Goal: Task Accomplishment & Management: Complete application form

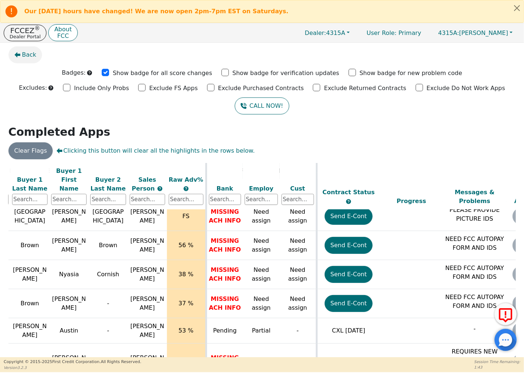
click at [20, 54] on icon "button" at bounding box center [17, 55] width 6 height 6
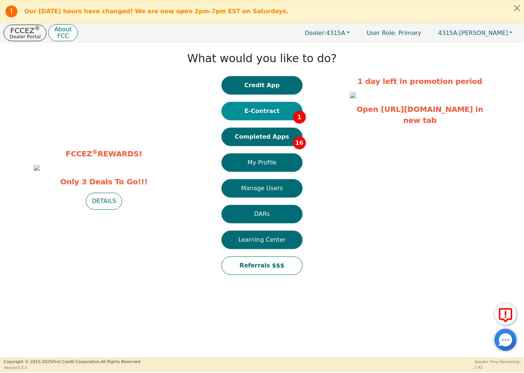
click at [257, 116] on button "E-Contract 1" at bounding box center [261, 111] width 81 height 18
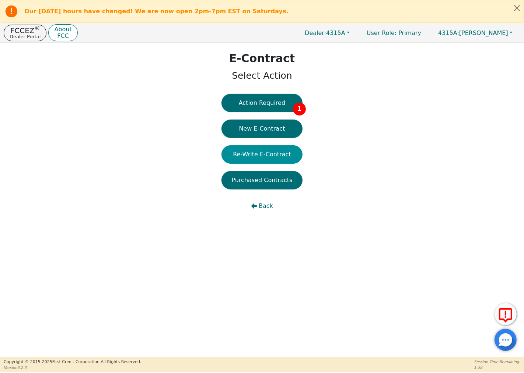
click at [264, 150] on button "Re-Write E-Contract" at bounding box center [261, 154] width 81 height 18
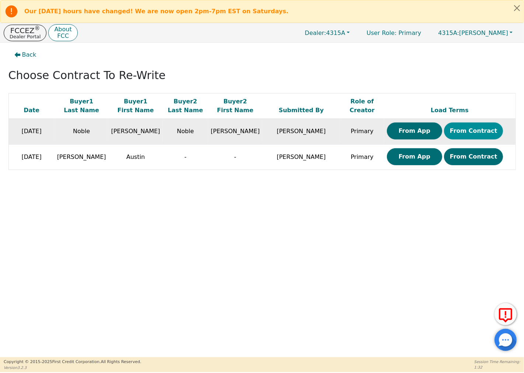
click at [455, 131] on button "From Contract" at bounding box center [473, 131] width 59 height 17
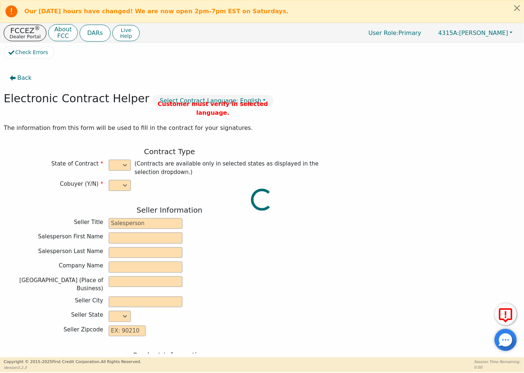
select select "y"
type input "Owner"
type input "[PERSON_NAME]"
type input "GREEN SOLUTIONS TPS INC"
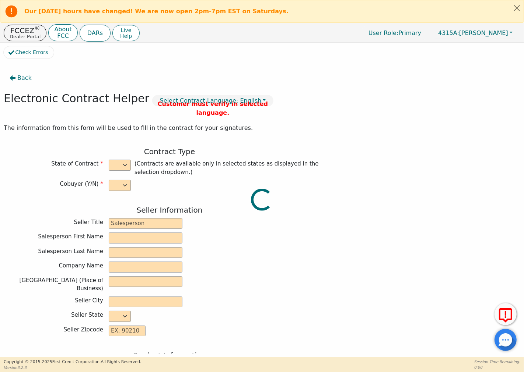
type input "[STREET_ADDRESS][PERSON_NAME]"
type input "COLUMBIA"
select select "SC"
type input "29212"
type input "GREEN SOLUTIONS TPS INC"
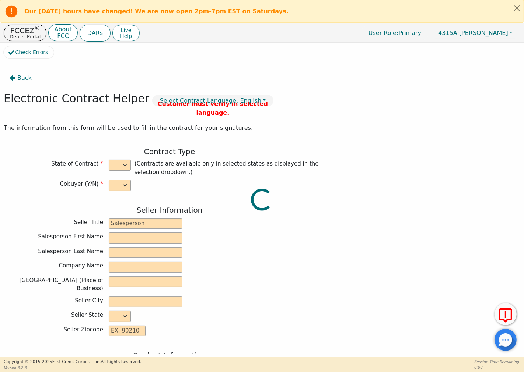
type input "E-5"
type input "2154498"
type input "[PERSON_NAME]"
type input "Noble"
type input "[EMAIL_ADDRESS][DOMAIN_NAME]"
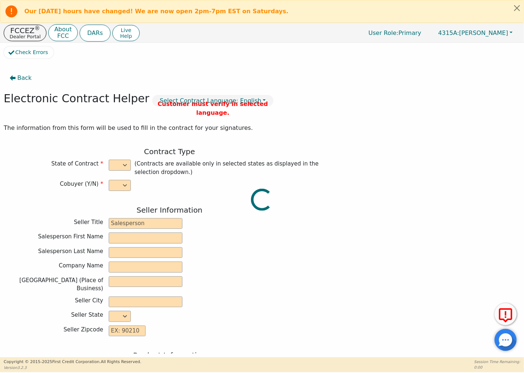
type input "[EMAIL_ADDRESS][DOMAIN_NAME]"
type input "[PERSON_NAME]"
type input "Noble"
type input "[EMAIL_ADDRESS][DOMAIN_NAME]"
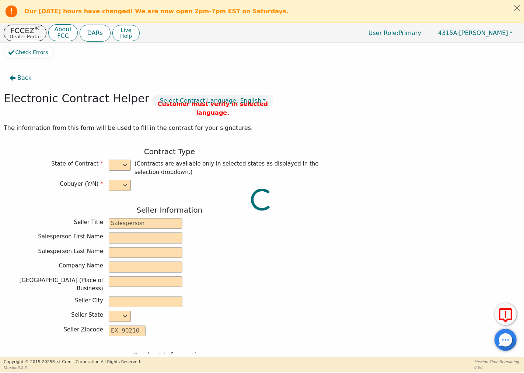
type input "[STREET_ADDRESS][PERSON_NAME]"
type input "Columbia"
type input "Richland"
select select "SC"
type input "29212"
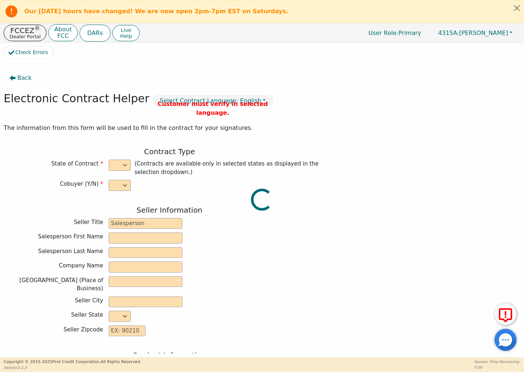
type input "[DATE]"
type input "9.99"
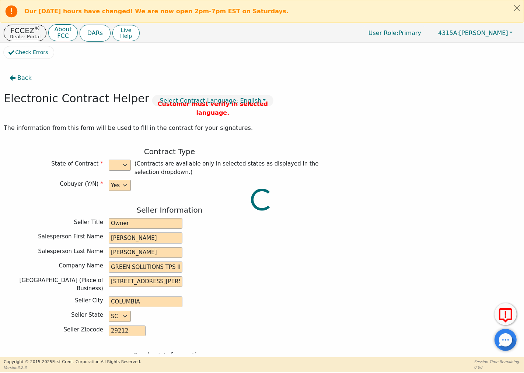
type input "[DATE]"
type input "84"
type input "0"
type input "9000.00"
type input "0.00"
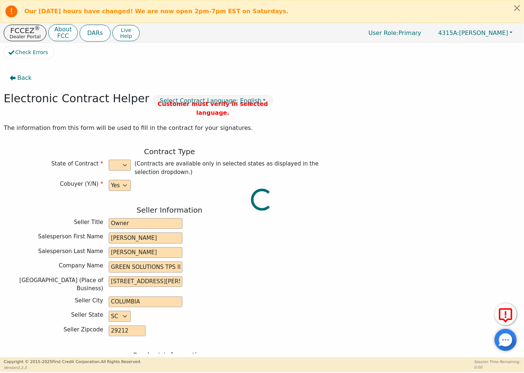
type input "0.00"
type input "9000.00"
type input "12546.24"
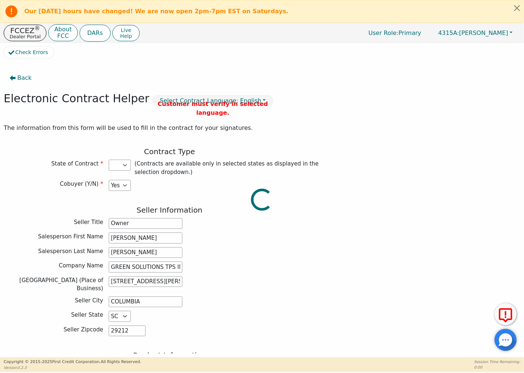
select select "SC"
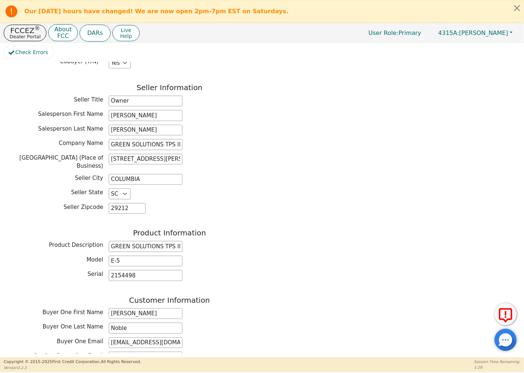
scroll to position [164, 0]
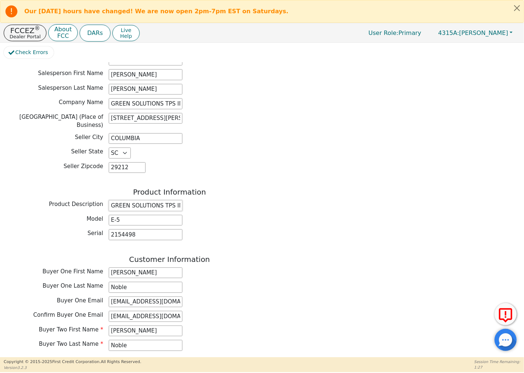
click at [168, 200] on input "GREEN SOLUTIONS TPS INC" at bounding box center [146, 205] width 74 height 11
drag, startPoint x: 110, startPoint y: 201, endPoint x: 200, endPoint y: 214, distance: 90.5
click at [200, 214] on div "Product Information Product Description GREEN SOLUTIONS TPS INC Model E-5 Seria…" at bounding box center [169, 216] width 331 height 56
drag, startPoint x: 111, startPoint y: 197, endPoint x: 219, endPoint y: 189, distance: 107.8
click at [204, 193] on div "Product Information Product Description GREEN SOLUTIONS TPS INC Model E-5 Seria…" at bounding box center [169, 216] width 331 height 56
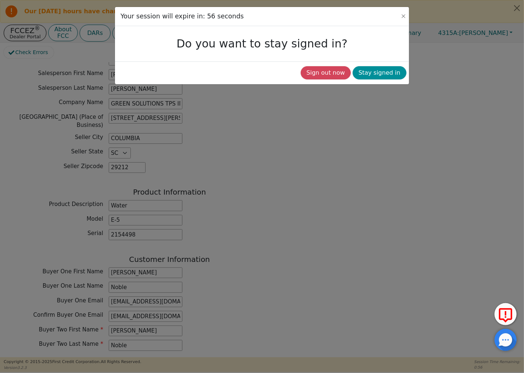
click at [367, 74] on button "Stay signed in" at bounding box center [379, 72] width 54 height 13
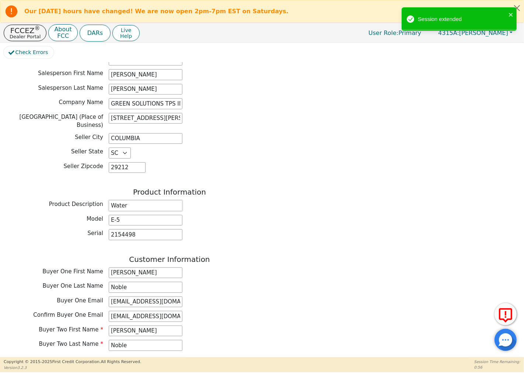
click at [168, 200] on input "Water" at bounding box center [146, 205] width 74 height 11
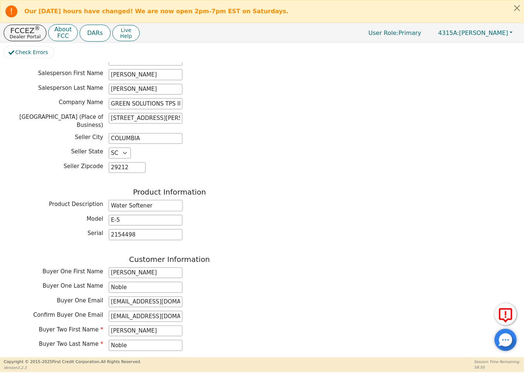
click at [172, 200] on input "Water Softener" at bounding box center [146, 205] width 74 height 11
click at [118, 200] on input "Water Softener" at bounding box center [146, 205] width 74 height 11
click at [113, 200] on input "Water Softener" at bounding box center [146, 205] width 74 height 11
drag, startPoint x: 141, startPoint y: 204, endPoint x: 158, endPoint y: 202, distance: 17.0
click at [142, 204] on input "Water Softener" at bounding box center [146, 205] width 74 height 11
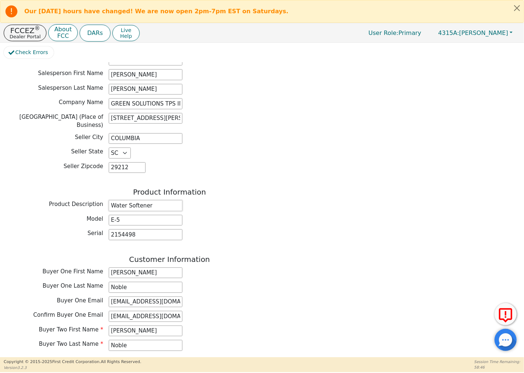
click at [158, 202] on input "Water Softener" at bounding box center [146, 205] width 74 height 11
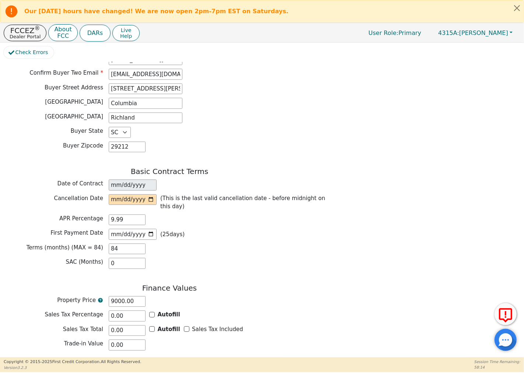
scroll to position [384, 0]
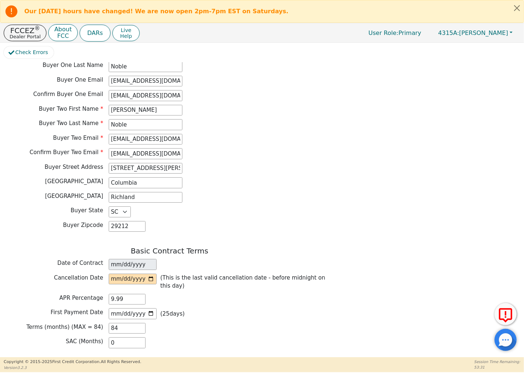
type input "Water Softener System"
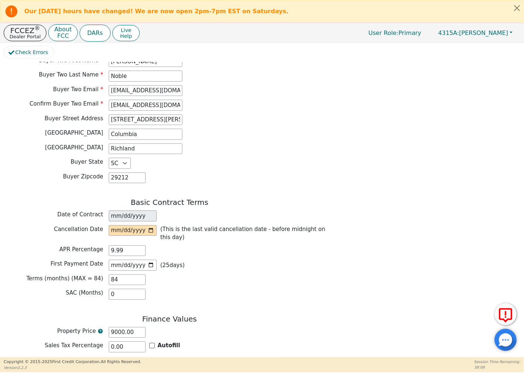
scroll to position [425, 0]
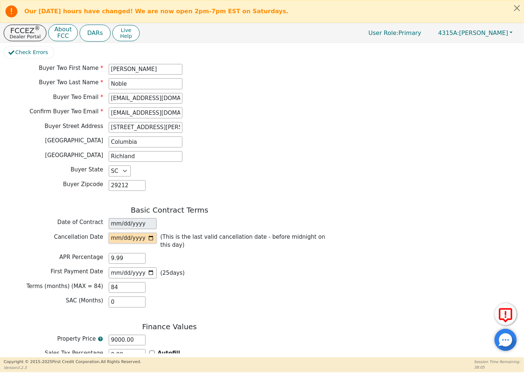
click at [112, 236] on input "date" at bounding box center [133, 238] width 48 height 11
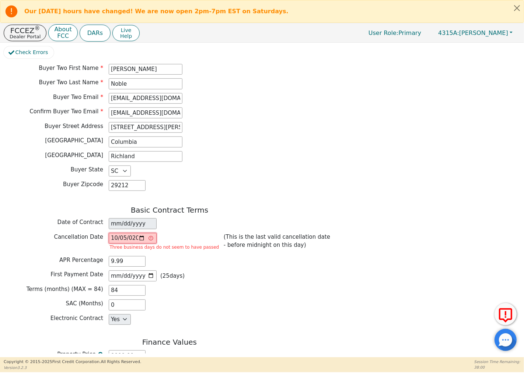
type input "[DATE]"
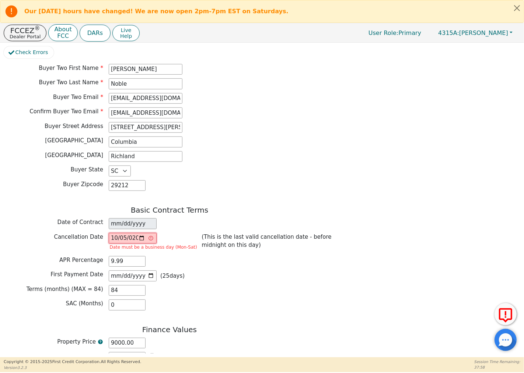
click at [124, 233] on input "[DATE]" at bounding box center [133, 238] width 48 height 11
click at [123, 235] on input "[DATE]" at bounding box center [133, 238] width 48 height 11
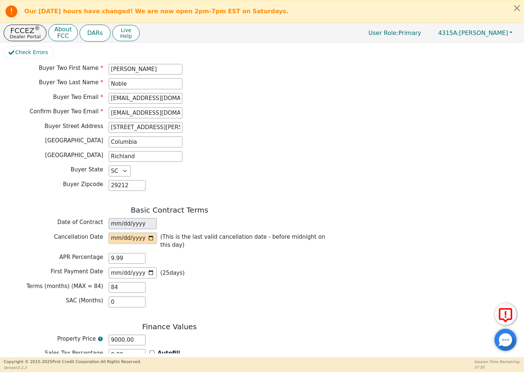
type input "[DATE]"
click at [128, 253] on input "9.99" at bounding box center [127, 258] width 37 height 11
drag, startPoint x: 126, startPoint y: 248, endPoint x: 109, endPoint y: 247, distance: 16.6
click at [109, 253] on input "9.99" at bounding box center [127, 258] width 37 height 11
type input "13.50"
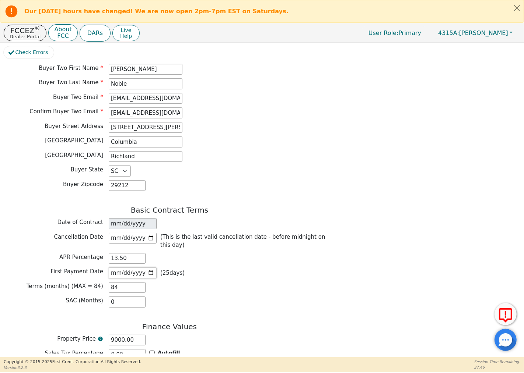
click at [130, 268] on input "[DATE]" at bounding box center [133, 273] width 48 height 11
click at [129, 282] on input "84" at bounding box center [127, 287] width 37 height 11
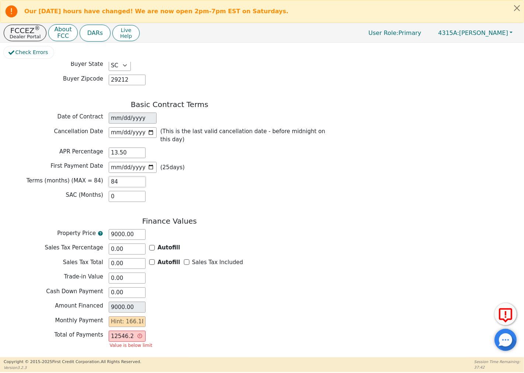
scroll to position [557, 0]
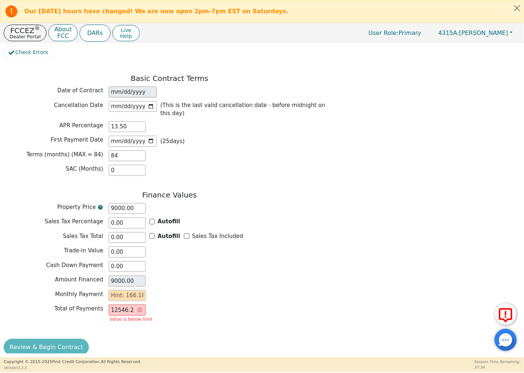
click at [127, 291] on input "text" at bounding box center [127, 296] width 37 height 11
type input "166.18"
type input "13959.12"
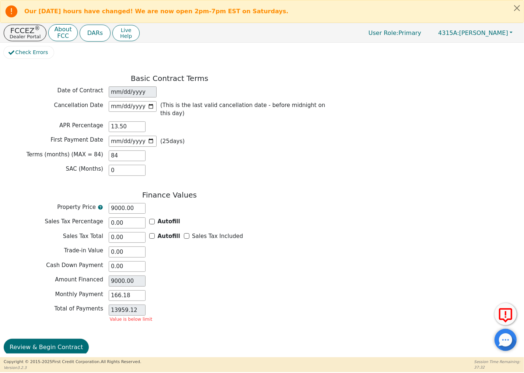
click at [180, 296] on div "Finance Values Property Price 9000.00 Sales Tax Percentage 0.00 Autofill Sales …" at bounding box center [169, 260] width 331 height 138
click at [131, 305] on input "13959.12" at bounding box center [127, 310] width 37 height 11
drag, startPoint x: 129, startPoint y: 119, endPoint x: 109, endPoint y: 117, distance: 20.7
click at [109, 122] on input "13.50" at bounding box center [127, 127] width 37 height 11
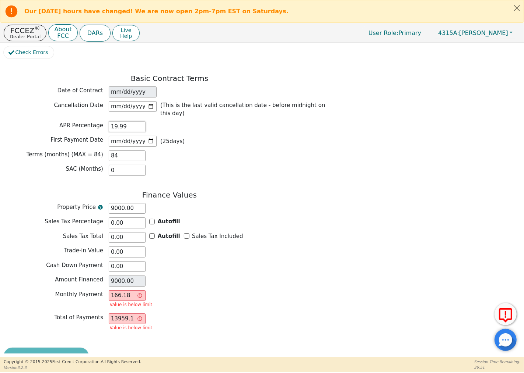
type input "19.99"
click at [219, 165] on div "SAC (Months) 0" at bounding box center [169, 170] width 331 height 11
drag, startPoint x: 137, startPoint y: 286, endPoint x: 105, endPoint y: 286, distance: 32.4
click at [105, 291] on div "Monthly Payment 166.18 Value is below limit" at bounding box center [169, 301] width 331 height 20
type input "0.00"
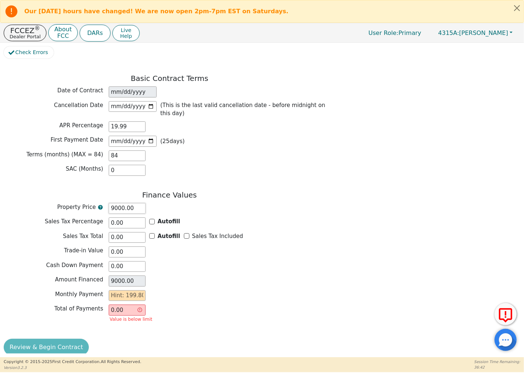
drag, startPoint x: 121, startPoint y: 199, endPoint x: 103, endPoint y: 197, distance: 17.4
click at [103, 203] on div "Property Price 9000.00" at bounding box center [169, 208] width 331 height 11
type input "8"
type input "8.00"
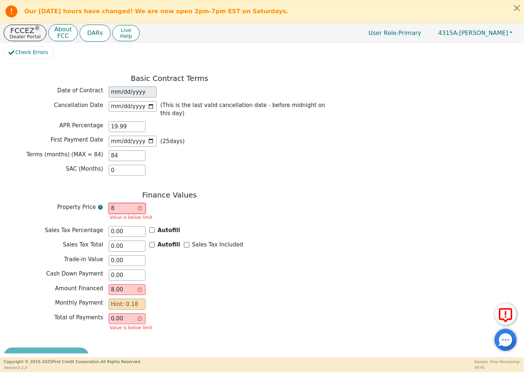
type input "87"
type input "87.00"
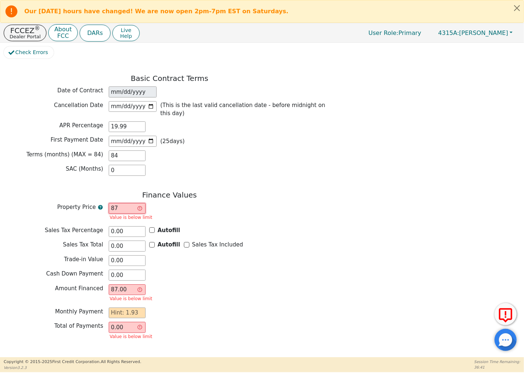
type input "875"
type input "875.00"
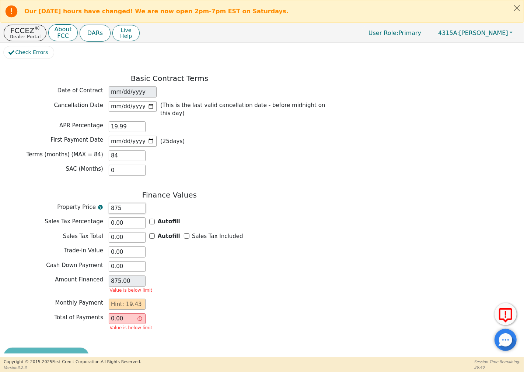
type input "8750"
type input "8750.00"
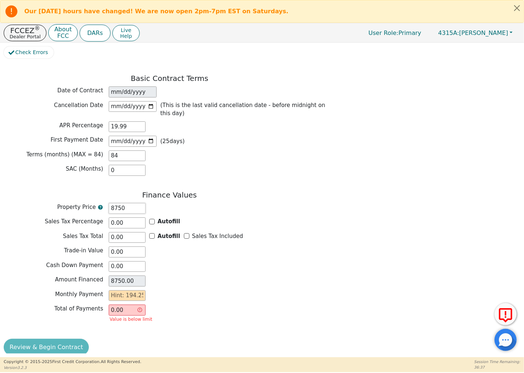
type input "875"
type input "875.00"
type input "87"
type input "87.00"
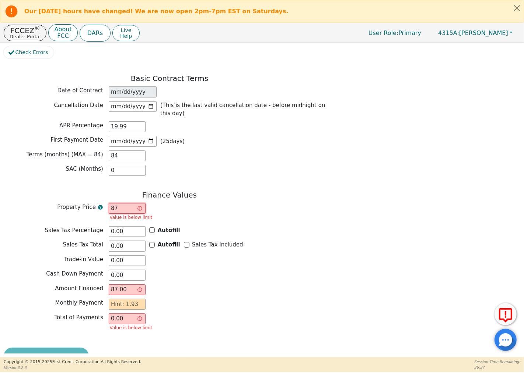
type input "8"
type input "8.00"
type input "0.00"
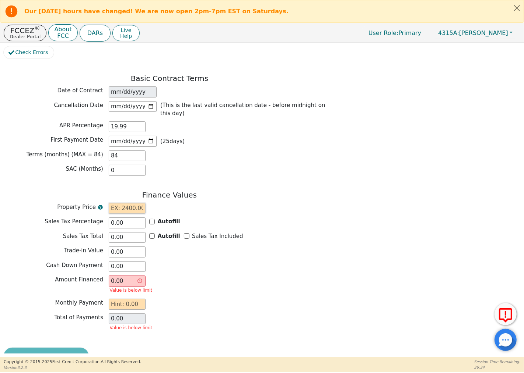
type input "9"
type input "9.00"
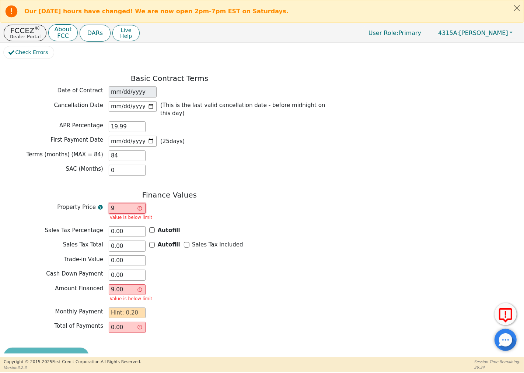
type input "90"
type input "90.00"
type input "900"
type input "900.00"
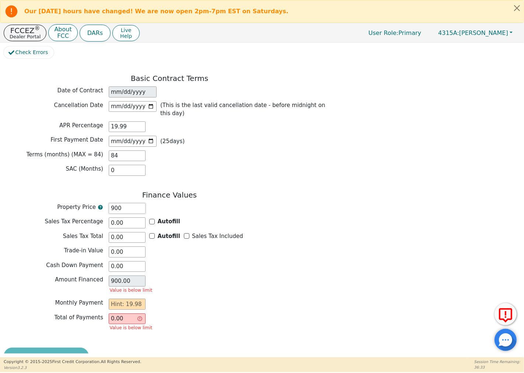
type input "9000"
type input "9000.00"
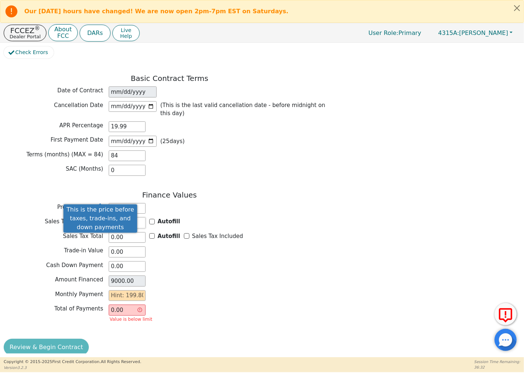
type input "9000.00"
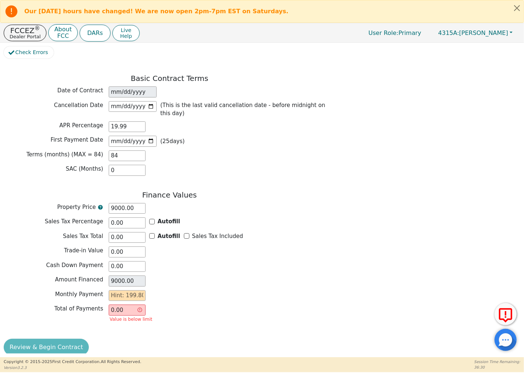
click at [262, 203] on div "Property Price 9000.00" at bounding box center [169, 208] width 331 height 11
drag, startPoint x: 135, startPoint y: 117, endPoint x: 108, endPoint y: 115, distance: 27.0
click at [108, 122] on div "APR Percentage 19.99" at bounding box center [169, 127] width 331 height 11
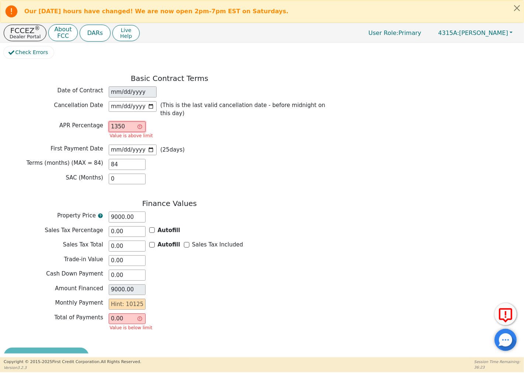
click at [115, 122] on input "1350" at bounding box center [127, 127] width 37 height 11
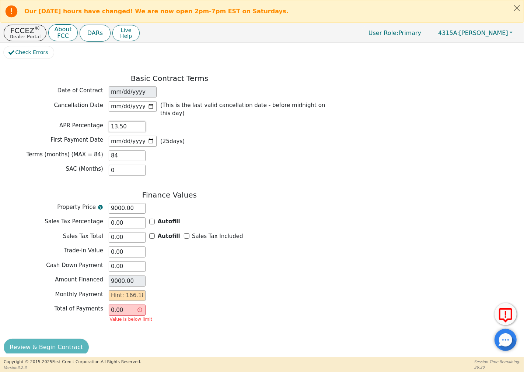
type input "13.50"
click at [259, 218] on div "Sales Tax Percentage 0.00 Autofill" at bounding box center [169, 223] width 331 height 11
click at [124, 305] on input "0.00" at bounding box center [127, 310] width 37 height 11
click at [127, 291] on input "text" at bounding box center [127, 296] width 37 height 11
click at [132, 291] on input "text" at bounding box center [127, 296] width 37 height 11
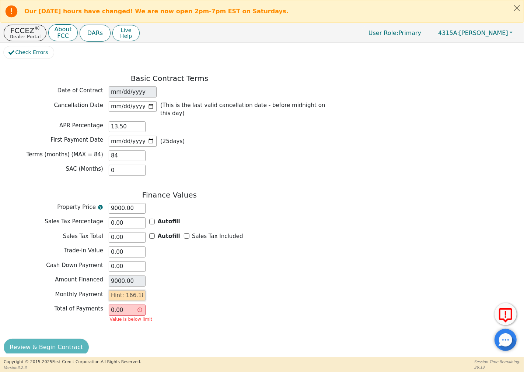
type input "1"
type input "84.00"
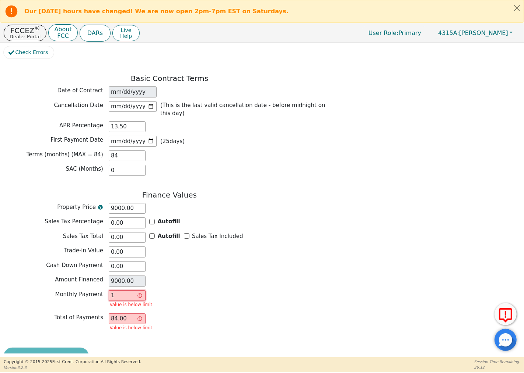
type input "16"
type input "1344.00"
type input "166"
type input "13944.00"
type input "166.1"
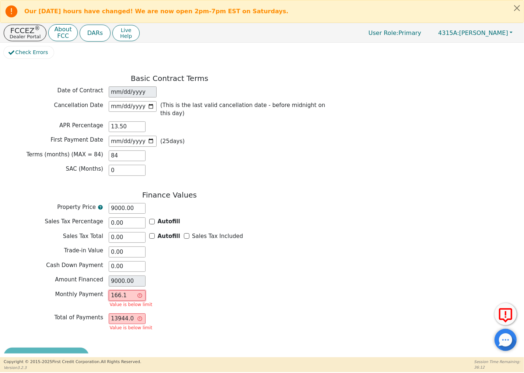
type input "13952.40"
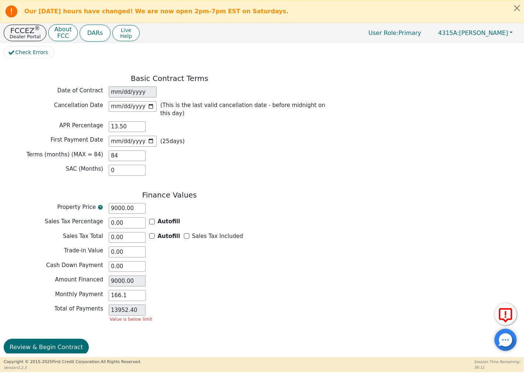
type input "166.18"
type input "13959.12"
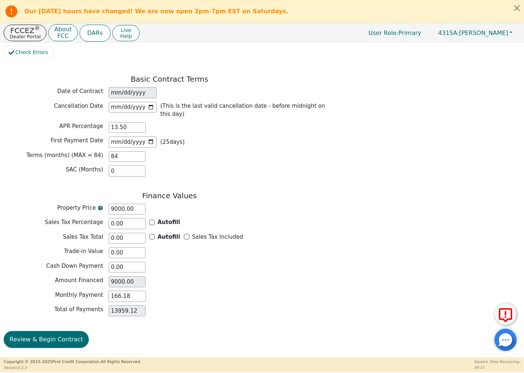
scroll to position [548, 0]
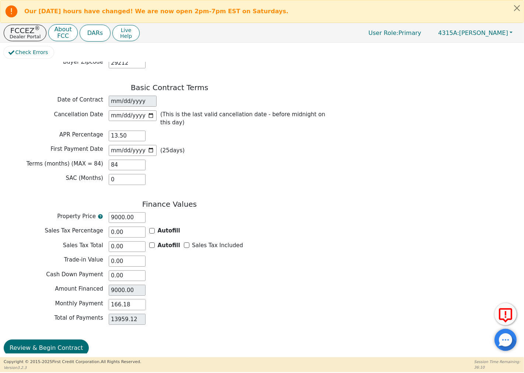
type input "166.18"
click at [206, 314] on div "Total of Payments 13959.12" at bounding box center [169, 319] width 331 height 11
click at [71, 340] on button "Review & Begin Contract" at bounding box center [46, 348] width 85 height 17
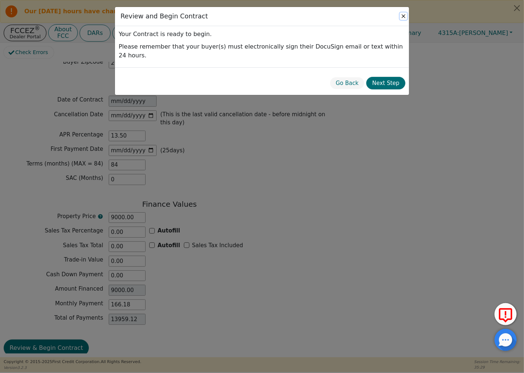
click at [400, 17] on button "Close" at bounding box center [403, 16] width 7 height 7
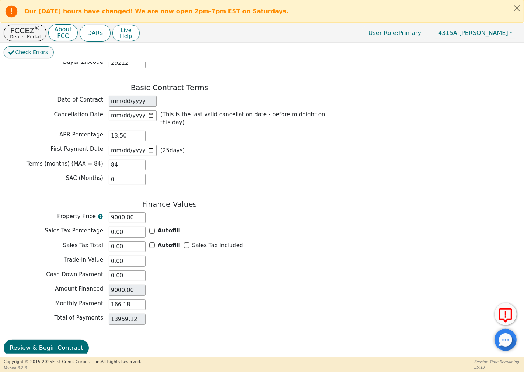
click at [41, 54] on span "Check Errors" at bounding box center [31, 53] width 33 height 8
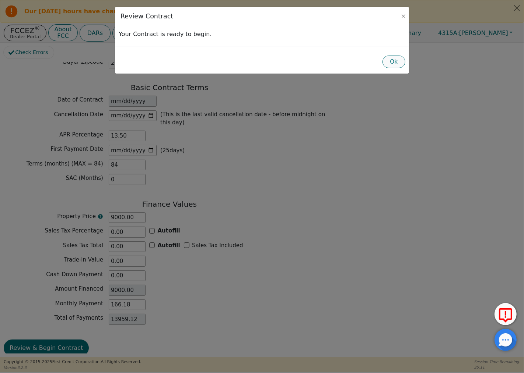
click at [395, 57] on button "Ok" at bounding box center [393, 62] width 23 height 13
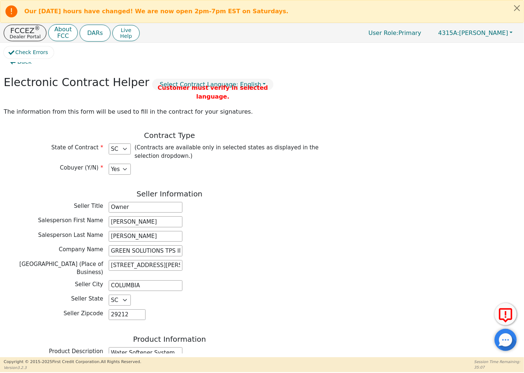
scroll to position [0, 0]
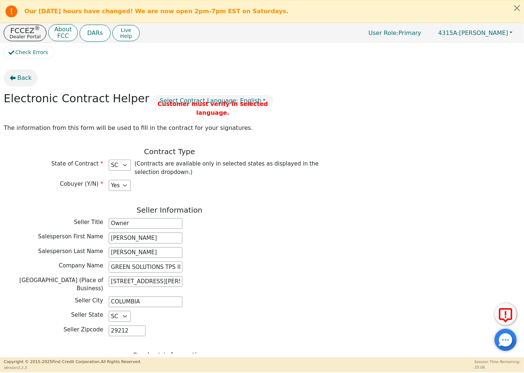
click at [20, 78] on span "Back" at bounding box center [24, 78] width 14 height 9
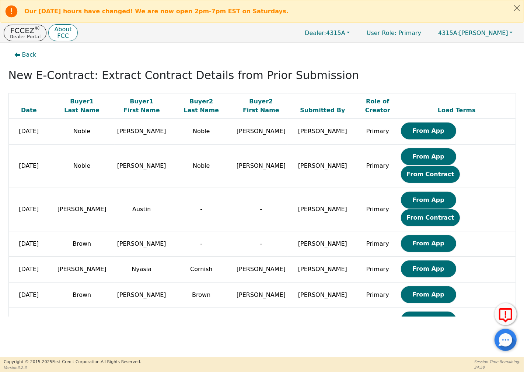
click at [403, 338] on button "From App" at bounding box center [428, 346] width 55 height 17
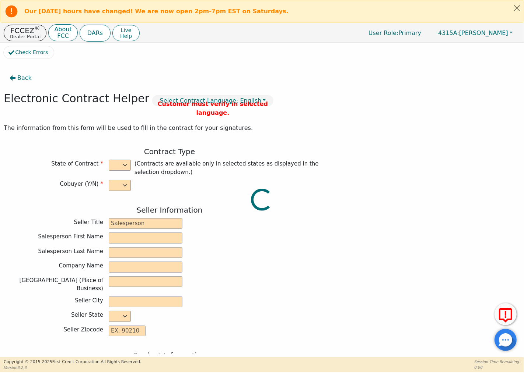
select select "n"
type input "Owner"
type input "[PERSON_NAME]"
type input "GREEN SOLUTIONS TPS INC"
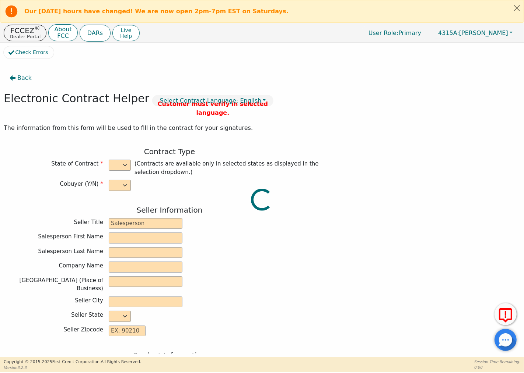
type input "[STREET_ADDRESS][PERSON_NAME]"
type input "COLUMBIA"
select select "SC"
type input "29212"
type input "Jwann"
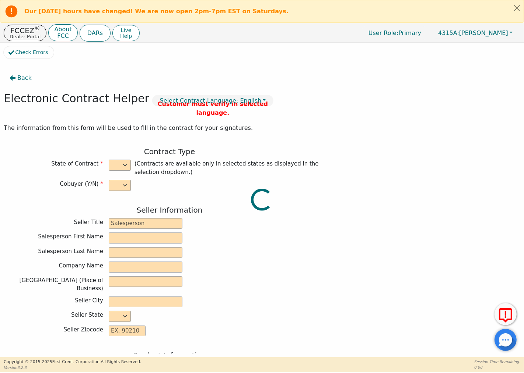
type input "[PERSON_NAME]"
type input "[EMAIL_ADDRESS][DOMAIN_NAME]"
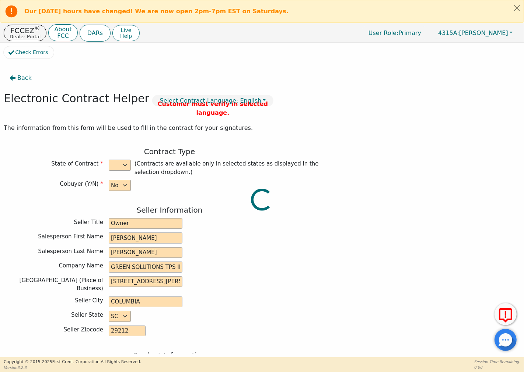
type input "[STREET_ADDRESS]"
type input "Aiken"
select select "SC"
type input "29801"
type input "[DATE]"
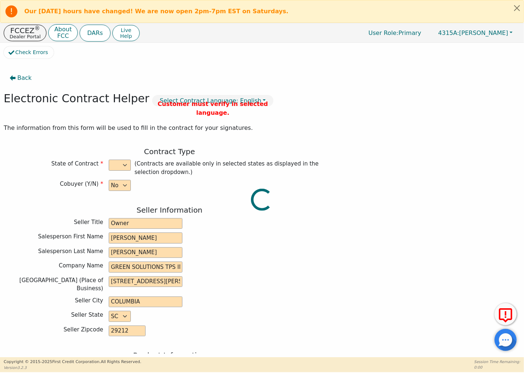
type input "13.50"
type input "[DATE]"
type input "84"
type input "0"
type input "5400.00"
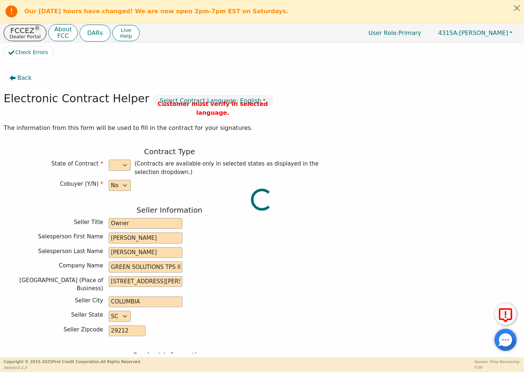
type input "0.00"
type input "5400.00"
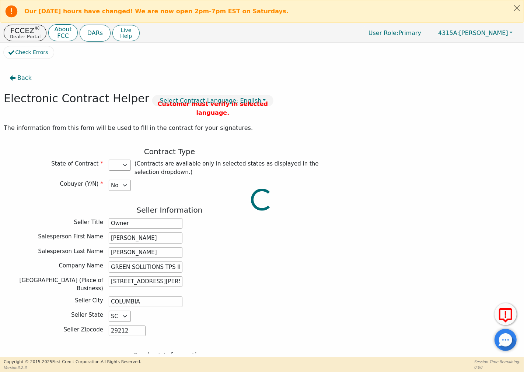
select select "SC"
click at [24, 75] on span "Back" at bounding box center [24, 78] width 14 height 9
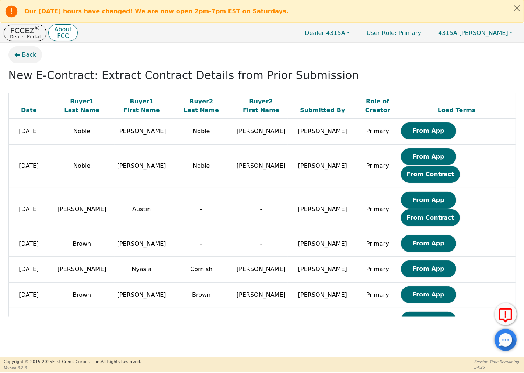
click at [19, 57] on icon "button" at bounding box center [17, 55] width 6 height 6
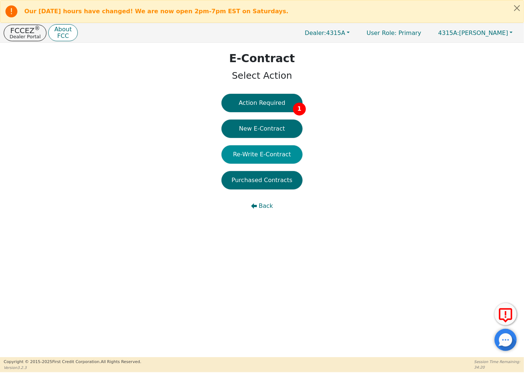
click at [288, 152] on button "Re-Write E-Contract" at bounding box center [261, 154] width 81 height 18
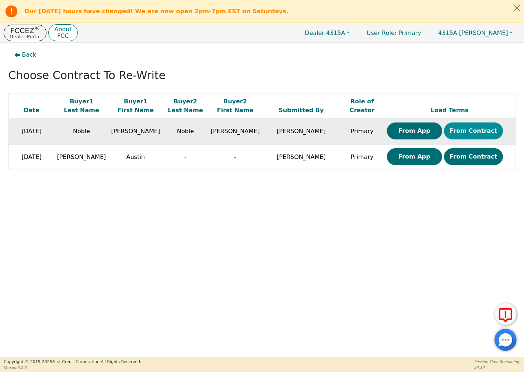
click at [462, 126] on button "From Contract" at bounding box center [473, 131] width 59 height 17
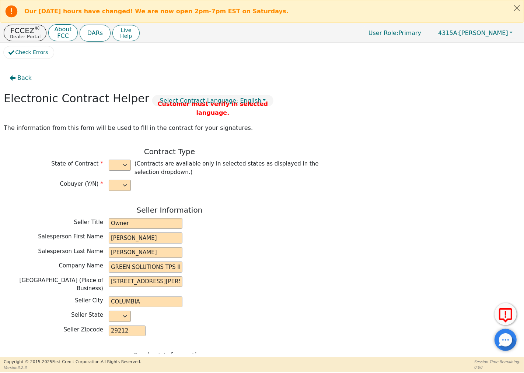
select select "y"
type input "Owner"
type input "[PERSON_NAME]"
type input "GREEN SOLUTIONS TPS INC"
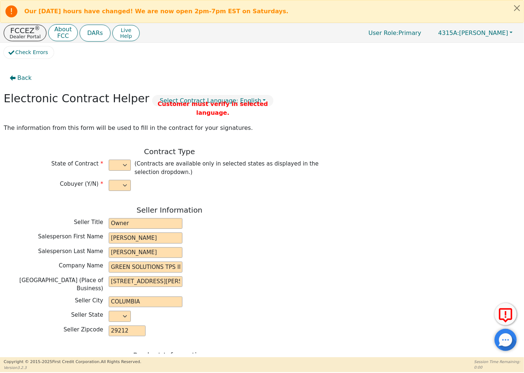
type input "[STREET_ADDRESS][PERSON_NAME]"
type input "COLUMBIA"
select select "SC"
type input "29212"
type input "GREEN SOLUTIONS TPS INC"
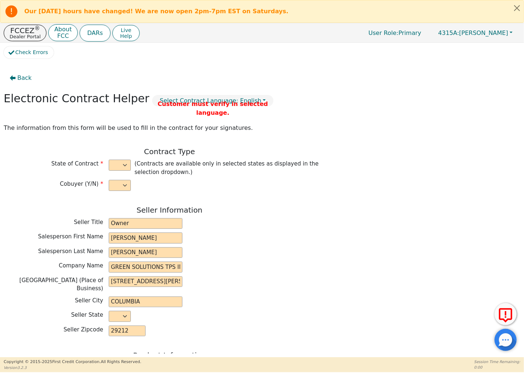
type input "E-5"
type input "2154498"
type input "[PERSON_NAME]"
type input "Noble"
type input "[EMAIL_ADDRESS][DOMAIN_NAME]"
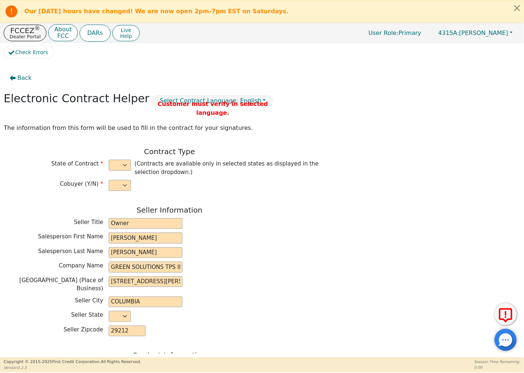
type input "[EMAIL_ADDRESS][DOMAIN_NAME]"
type input "[PERSON_NAME]"
type input "Noble"
type input "[EMAIL_ADDRESS][DOMAIN_NAME]"
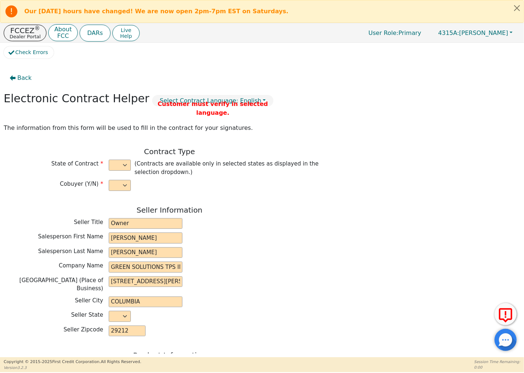
type input "[STREET_ADDRESS][PERSON_NAME]"
type input "Columbia"
type input "Richland"
select select "SC"
type input "29212"
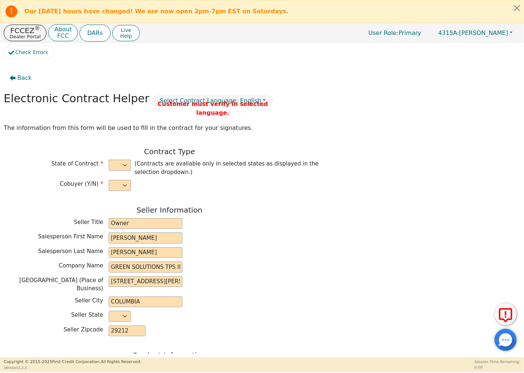
type input "[DATE]"
type input "9.99"
type input "[DATE]"
type input "84"
type input "0"
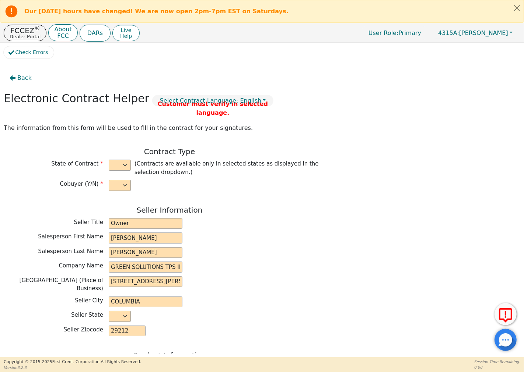
type input "9000.00"
type input "0.00"
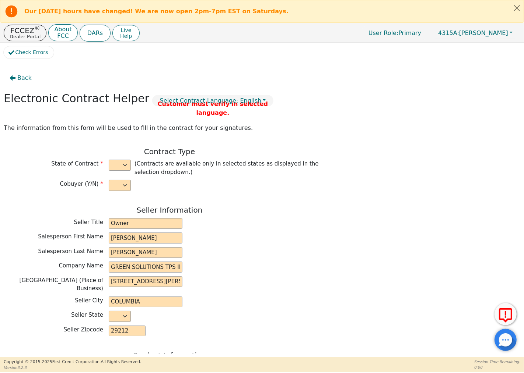
type input "9000.00"
type input "12546.24"
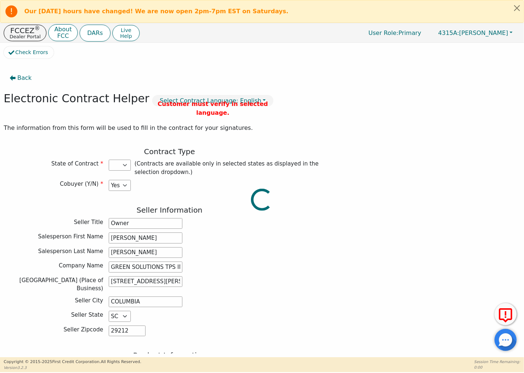
select select "SC"
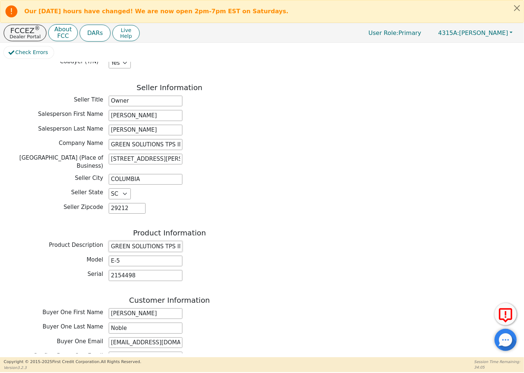
drag, startPoint x: 181, startPoint y: 242, endPoint x: 101, endPoint y: 241, distance: 79.9
click at [101, 241] on div "Product Description GREEN SOLUTIONS TPS INC" at bounding box center [169, 246] width 331 height 11
type input "Water Softener System"
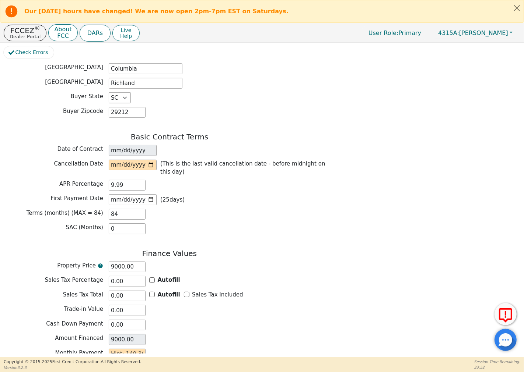
scroll to position [548, 0]
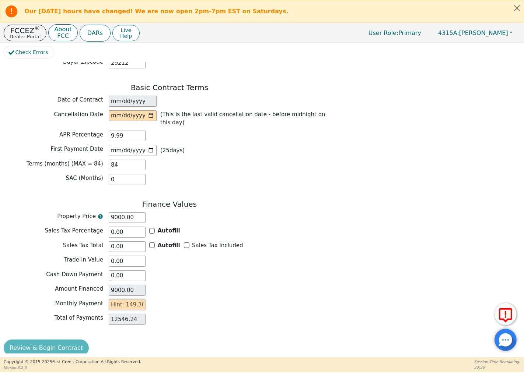
click at [137, 300] on input "text" at bounding box center [127, 305] width 37 height 11
type input "149.36"
click at [184, 301] on div "Monthly Payment 149.36" at bounding box center [169, 305] width 331 height 11
click at [64, 340] on div "Review & Begin Contract" at bounding box center [169, 348] width 331 height 17
click at [132, 112] on input "date" at bounding box center [133, 115] width 48 height 11
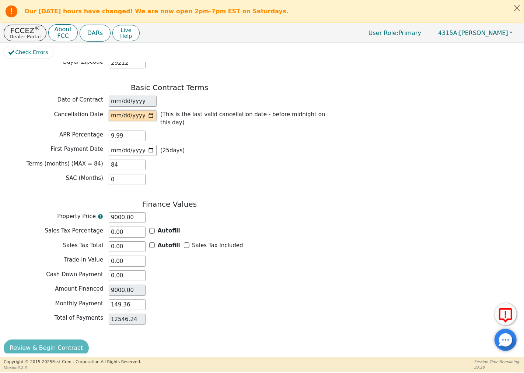
click at [118, 113] on input "date" at bounding box center [133, 115] width 48 height 11
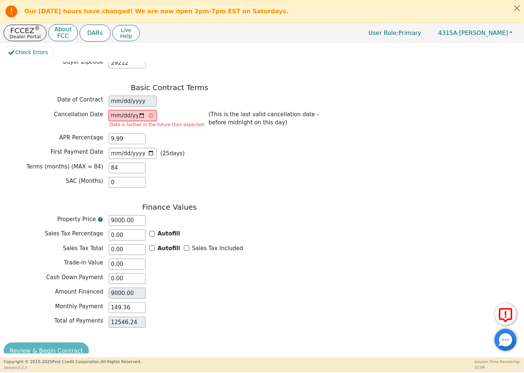
type input "[PHONE_NUMBER]"
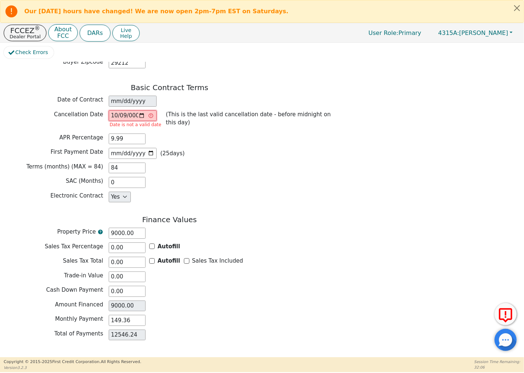
type input "0020-10-09"
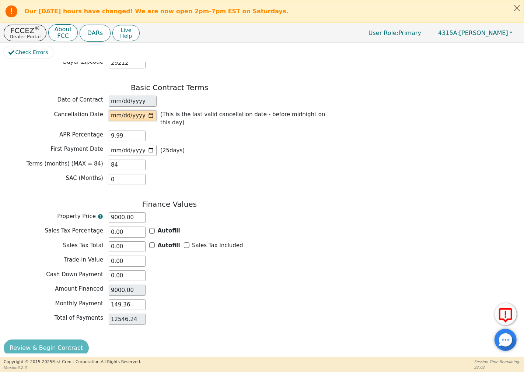
click at [124, 110] on input "date" at bounding box center [133, 115] width 48 height 11
click at [123, 111] on input "date" at bounding box center [133, 115] width 48 height 11
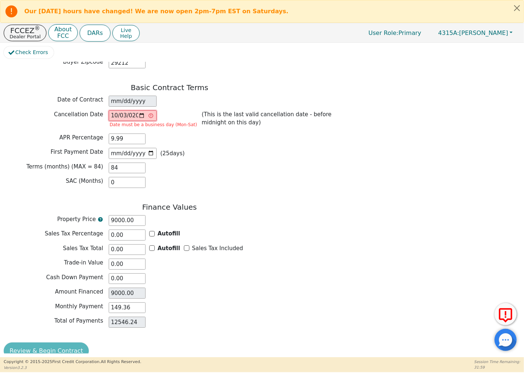
type input "[DATE]"
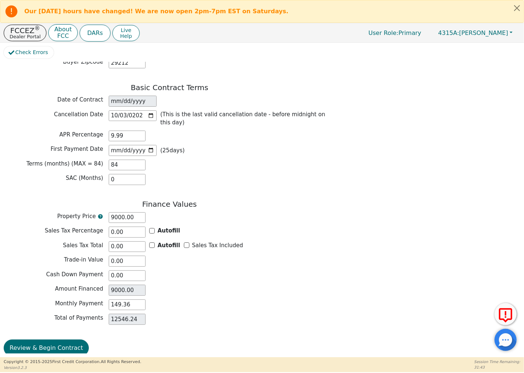
click at [261, 145] on div "First Payment Date [DATE] ( 25 days)" at bounding box center [169, 150] width 331 height 11
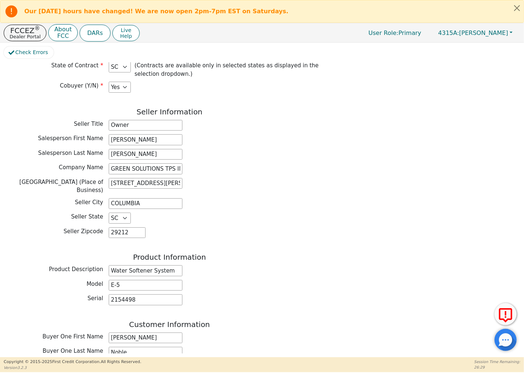
scroll to position [0, 0]
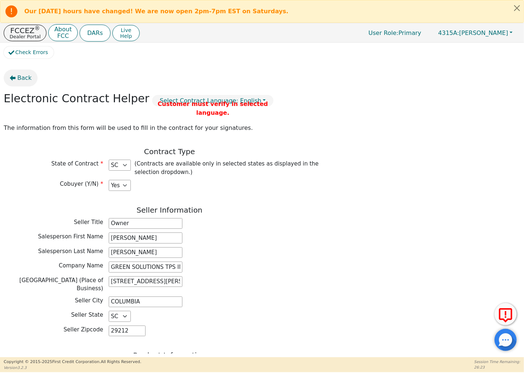
click at [13, 77] on icon "button" at bounding box center [13, 78] width 6 height 6
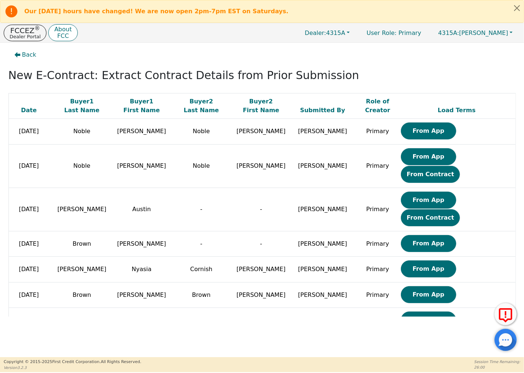
drag, startPoint x: 403, startPoint y: 338, endPoint x: 298, endPoint y: 341, distance: 105.4
click at [298, 341] on div "Back New E-Contract: Extract Contract Details from Prior Submission Date Buyer …" at bounding box center [262, 200] width 524 height 315
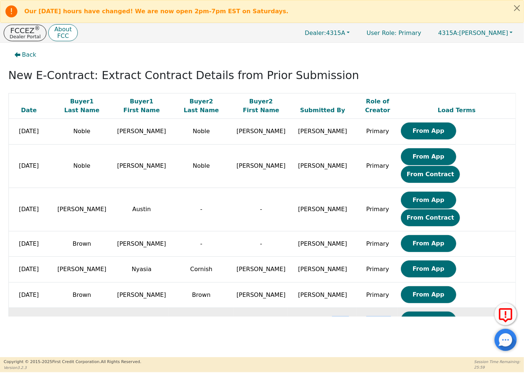
drag, startPoint x: 349, startPoint y: 301, endPoint x: 290, endPoint y: 297, distance: 58.7
click at [290, 297] on tbody "[DATE] [PERSON_NAME] [PERSON_NAME] [PERSON_NAME] Primary From App [DATE] [PERSO…" at bounding box center [261, 268] width 507 height 299
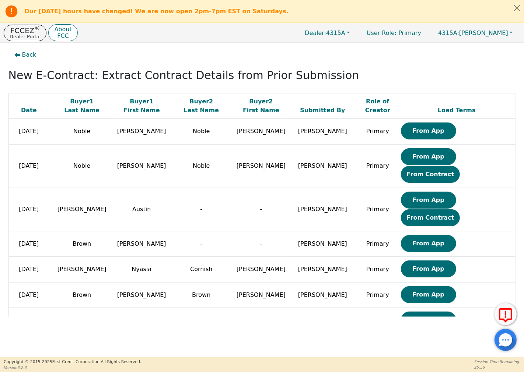
click at [354, 334] on div "Back New E-Contract: Extract Contract Details from Prior Submission Date Buyer …" at bounding box center [262, 200] width 524 height 315
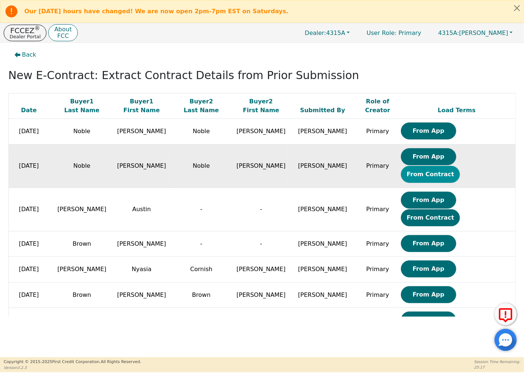
click at [460, 166] on button "From Contract" at bounding box center [430, 174] width 59 height 17
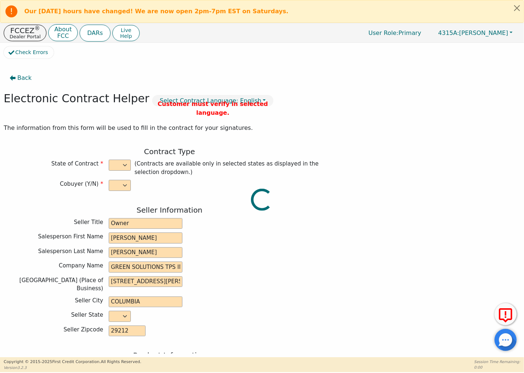
select select "y"
type input "Owner"
type input "[PERSON_NAME]"
type input "GREEN SOLUTIONS TPS INC"
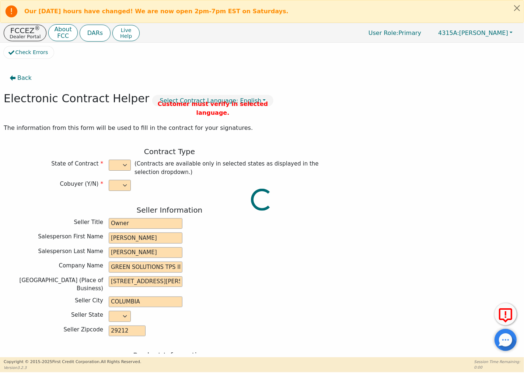
type input "[STREET_ADDRESS][PERSON_NAME]"
type input "COLUMBIA"
select select "SC"
type input "29212"
type input "GREEN SOLUTIONS TPS INC"
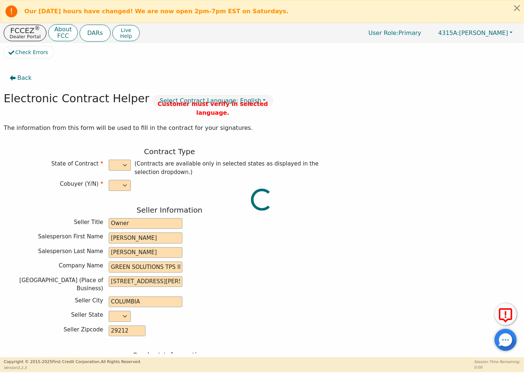
type input "E-5"
type input "2154498"
type input "[PERSON_NAME]"
type input "Noble"
type input "[EMAIL_ADDRESS][DOMAIN_NAME]"
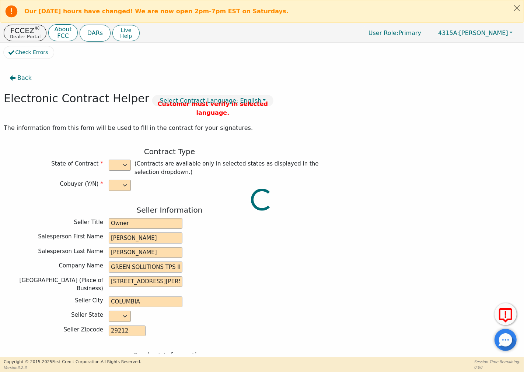
type input "[EMAIL_ADDRESS][DOMAIN_NAME]"
type input "[PERSON_NAME]"
type input "Noble"
type input "[EMAIL_ADDRESS][DOMAIN_NAME]"
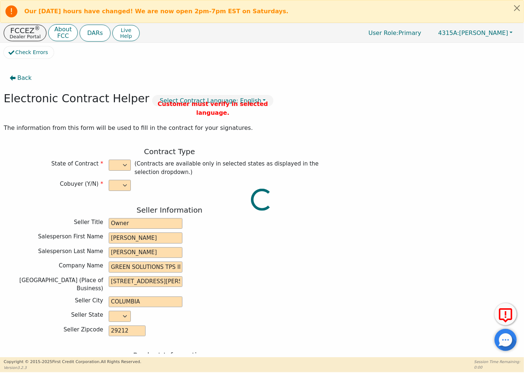
type input "[STREET_ADDRESS][PERSON_NAME]"
type input "Columbia"
type input "Richland"
select select "SC"
type input "29212"
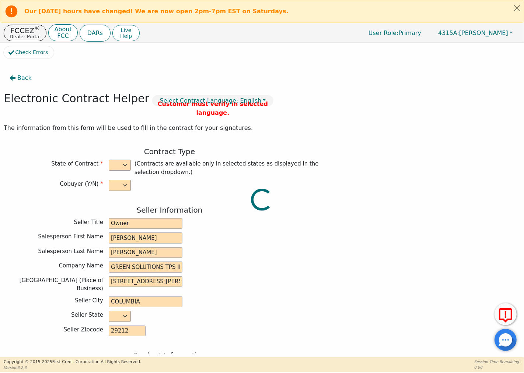
type input "[DATE]"
type input "9.99"
type input "[DATE]"
type input "84"
type input "0"
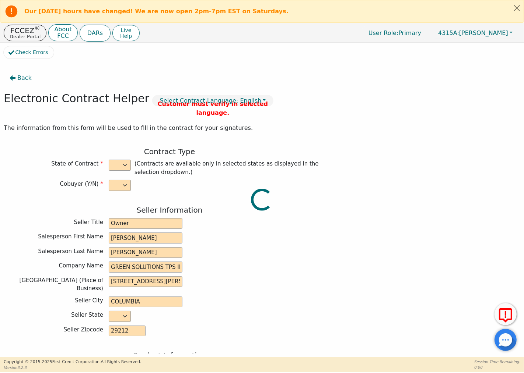
type input "9000.00"
type input "0.00"
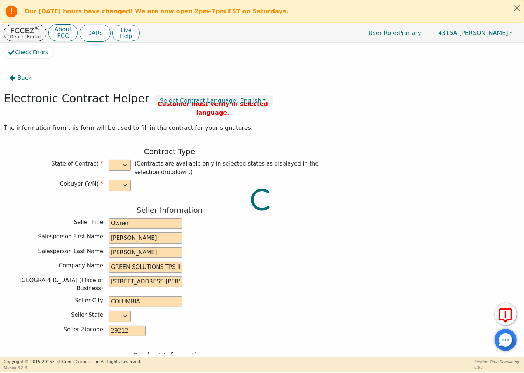
type input "9000.00"
type input "12546.24"
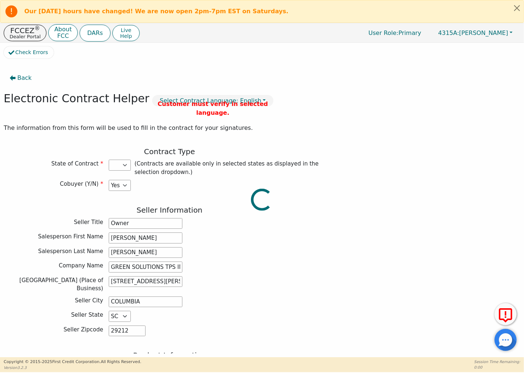
select select "SC"
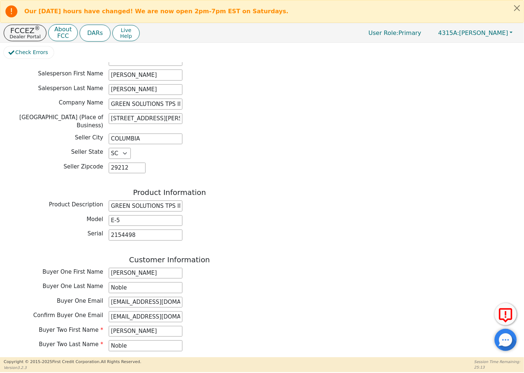
scroll to position [164, 0]
drag, startPoint x: 110, startPoint y: 203, endPoint x: 188, endPoint y: 206, distance: 78.1
click at [188, 206] on div "Product Description GREEN SOLUTIONS TPS INC" at bounding box center [169, 205] width 331 height 11
type input "Water Softener System"
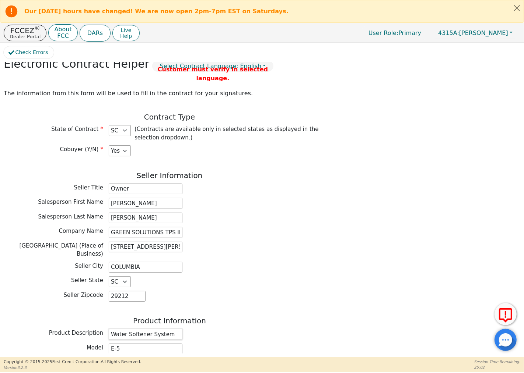
scroll to position [0, 0]
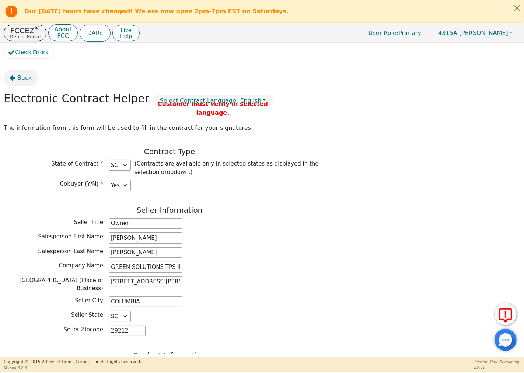
click at [16, 78] on button "Back" at bounding box center [21, 78] width 34 height 17
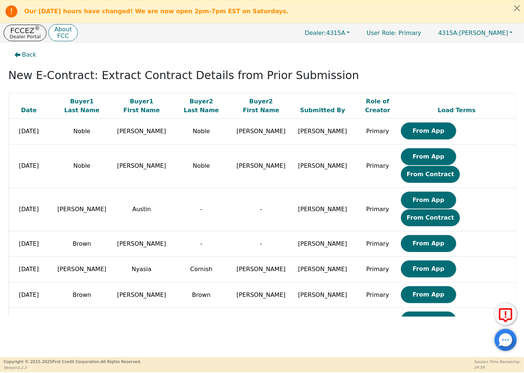
click at [410, 131] on button "From App" at bounding box center [428, 131] width 55 height 17
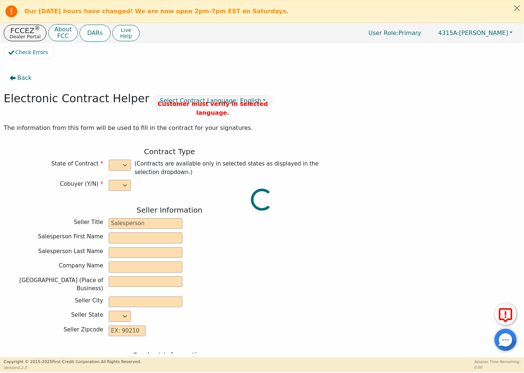
select select "y"
type input "Owner"
type input "[PERSON_NAME]"
type input "GREEN SOLUTIONS TPS INC"
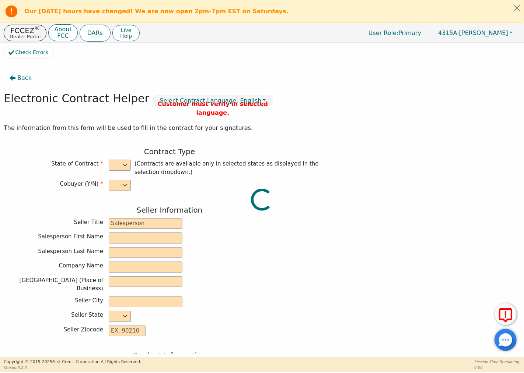
type input "[STREET_ADDRESS][PERSON_NAME]"
type input "COLUMBIA"
select select "SC"
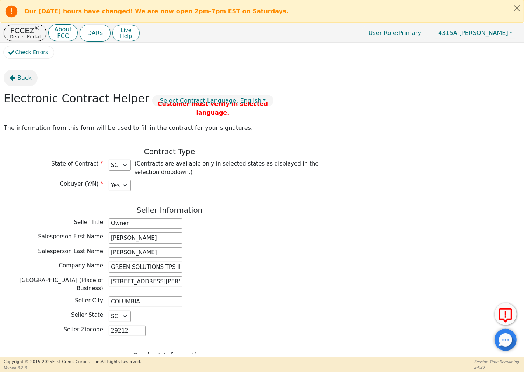
click at [16, 78] on button "Back" at bounding box center [21, 78] width 34 height 17
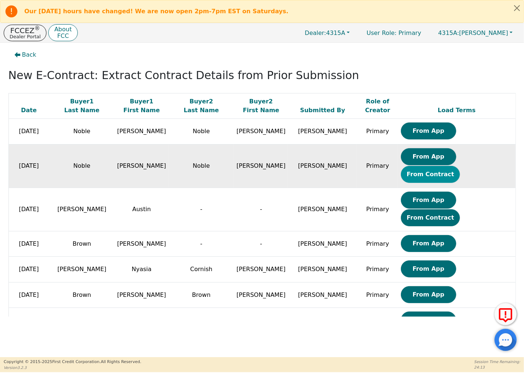
click at [460, 166] on button "From Contract" at bounding box center [430, 174] width 59 height 17
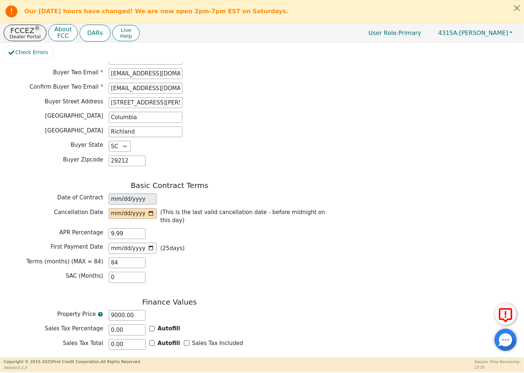
scroll to position [548, 0]
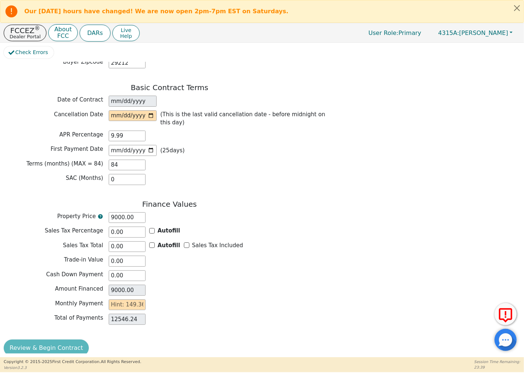
click at [355, 56] on div "Check Errors" at bounding box center [262, 54] width 516 height 16
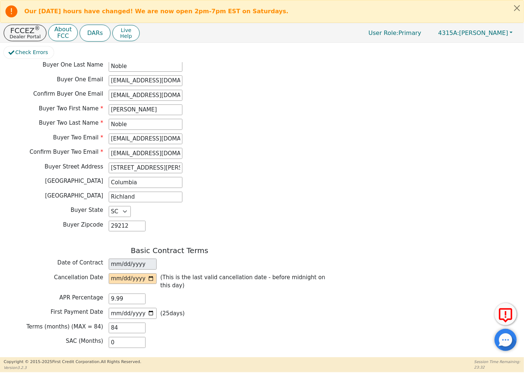
scroll to position [262, 0]
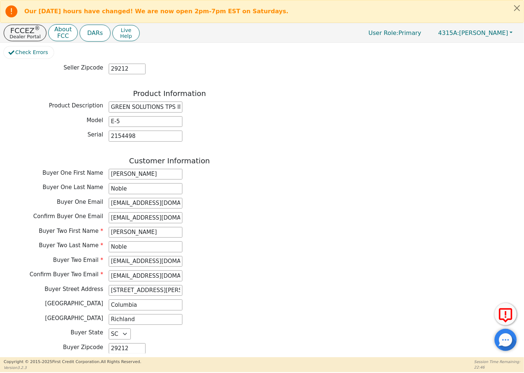
click at [349, 97] on div "Back Electronic Contract Helper Select Contract Language: English Customer must…" at bounding box center [262, 208] width 516 height 292
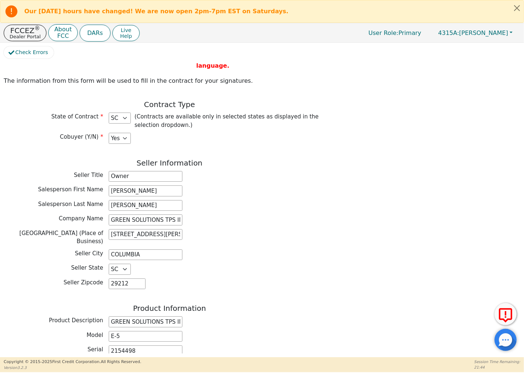
scroll to position [0, 0]
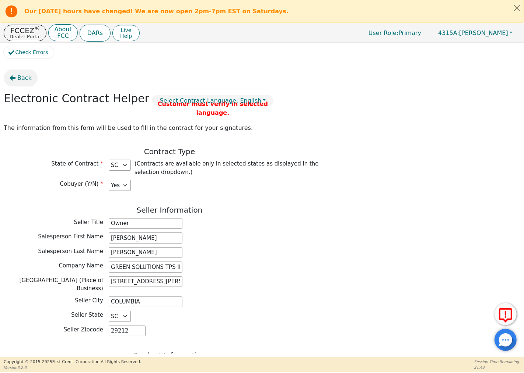
click at [21, 77] on span "Back" at bounding box center [24, 78] width 14 height 9
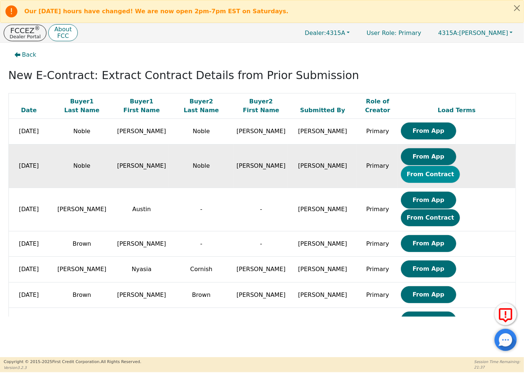
click at [458, 166] on button "From Contract" at bounding box center [430, 174] width 59 height 17
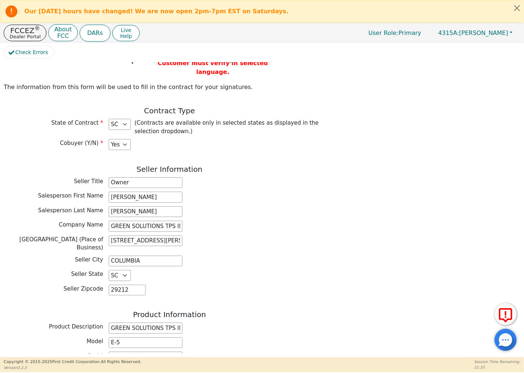
scroll to position [123, 0]
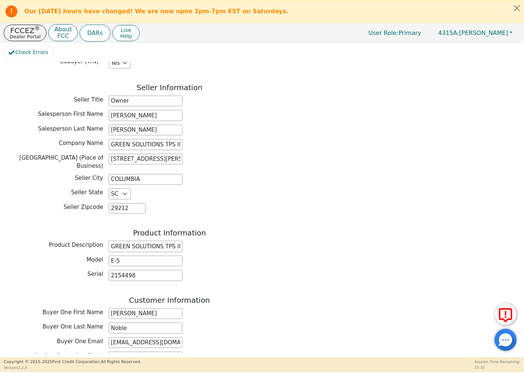
click at [170, 241] on input "GREEN SOLUTIONS TPS INC" at bounding box center [146, 246] width 74 height 11
drag, startPoint x: 178, startPoint y: 243, endPoint x: 102, endPoint y: 240, distance: 75.9
click at [101, 241] on div "Product Description GREEN SOLUTIONS TPS INC" at bounding box center [169, 246] width 331 height 11
click at [255, 245] on div "Product Description Water Softener System" at bounding box center [169, 246] width 331 height 11
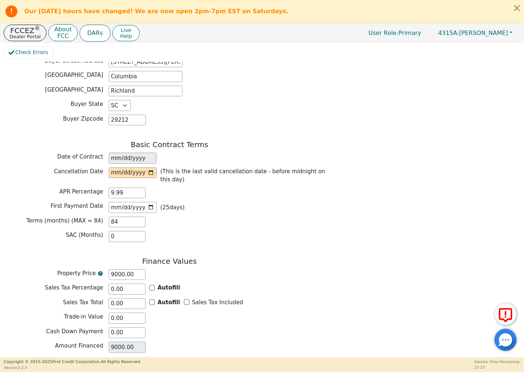
scroll to position [548, 0]
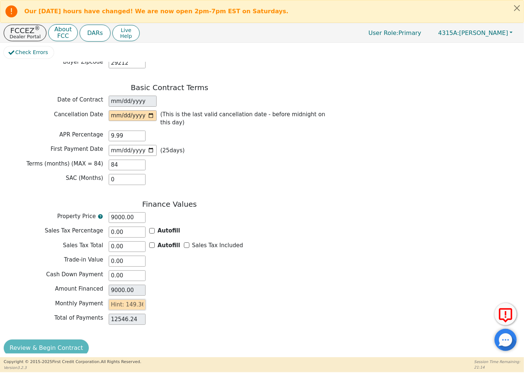
click at [130, 300] on input "text" at bounding box center [127, 305] width 37 height 11
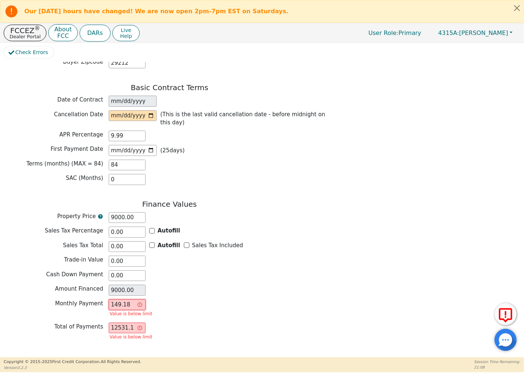
drag, startPoint x: 116, startPoint y: 295, endPoint x: 102, endPoint y: 295, distance: 13.6
click at [102, 300] on div "Monthly Payment 149.18 Value is below limit" at bounding box center [169, 310] width 331 height 20
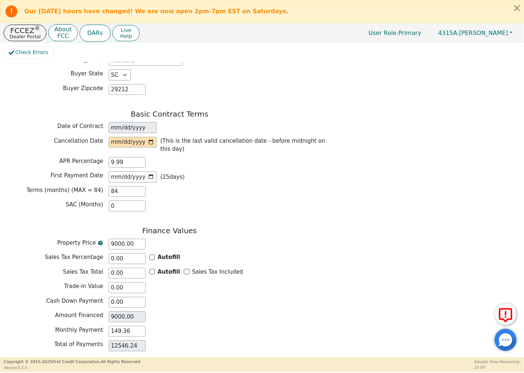
scroll to position [507, 0]
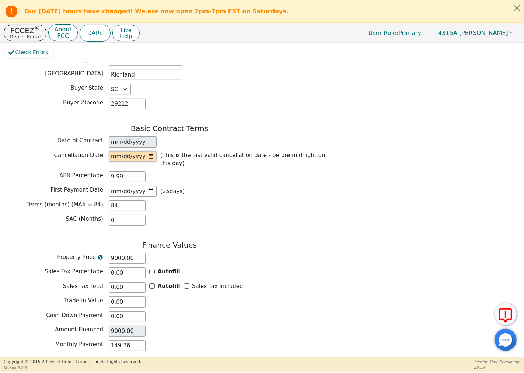
click at [123, 153] on input "date" at bounding box center [133, 156] width 48 height 11
click at [115, 153] on input "date" at bounding box center [133, 156] width 48 height 11
